Goal: Find specific page/section

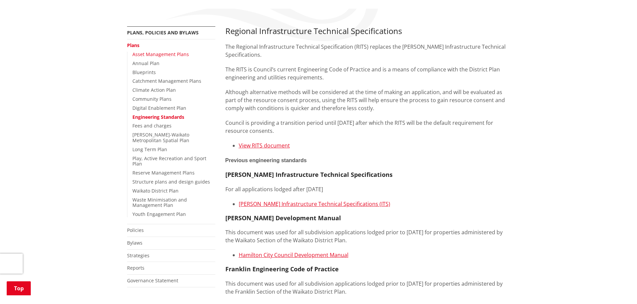
scroll to position [134, 0]
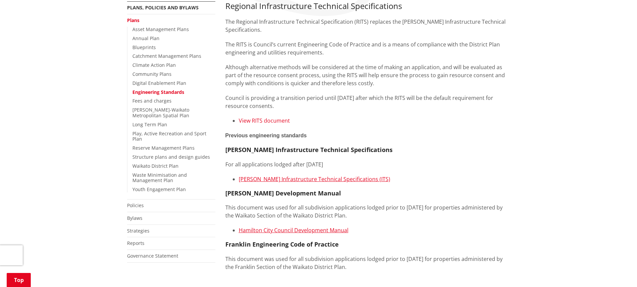
click at [277, 118] on link "View RITS document" at bounding box center [264, 120] width 51 height 7
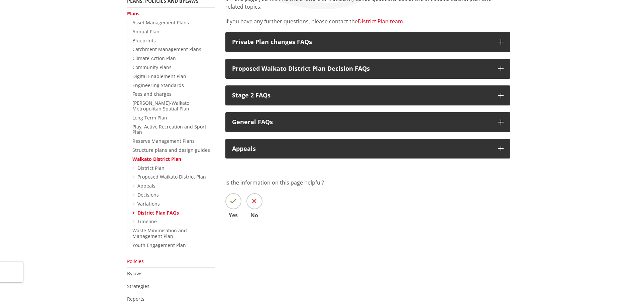
scroll to position [67, 0]
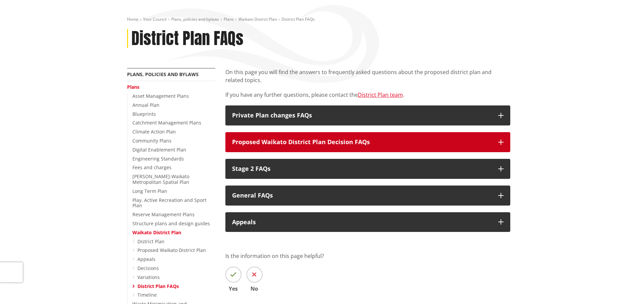
click at [500, 141] on icon "button" at bounding box center [500, 142] width 5 height 5
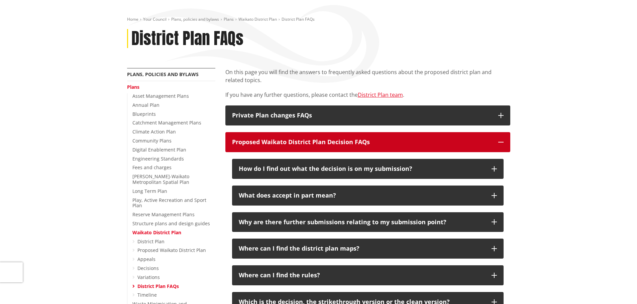
click at [500, 141] on icon "button" at bounding box center [500, 142] width 5 height 5
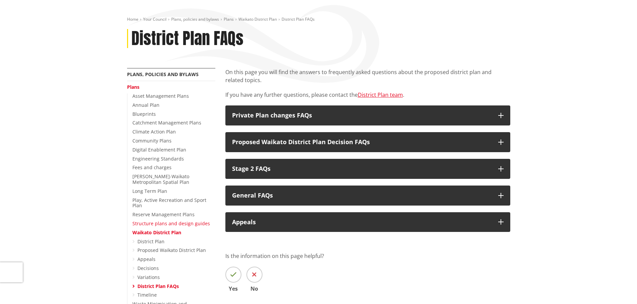
click at [154, 221] on link "Structure plans and design guides" at bounding box center [171, 224] width 78 height 6
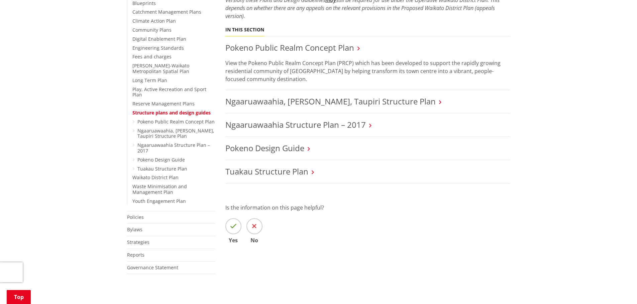
scroll to position [67, 0]
